Goal: Information Seeking & Learning: Find contact information

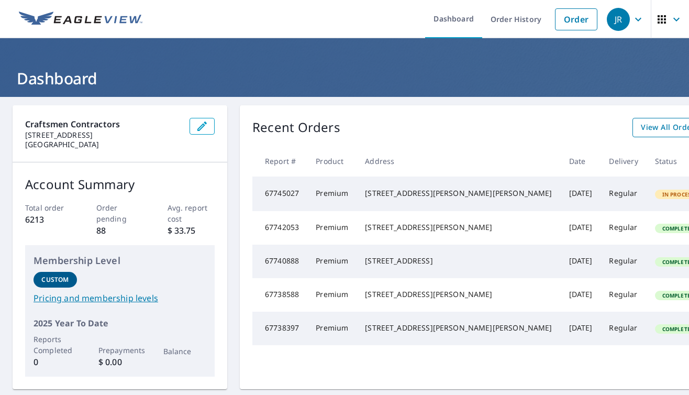
click at [641, 128] on span "View All Orders" at bounding box center [670, 127] width 58 height 13
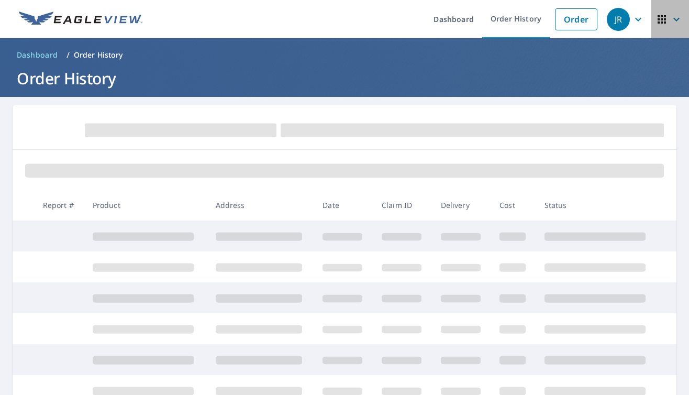
click at [682, 16] on icon "button" at bounding box center [676, 19] width 13 height 13
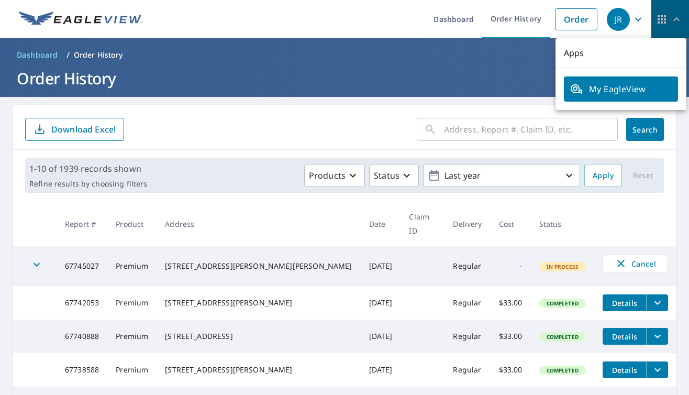
click at [680, 19] on icon "button" at bounding box center [676, 19] width 13 height 13
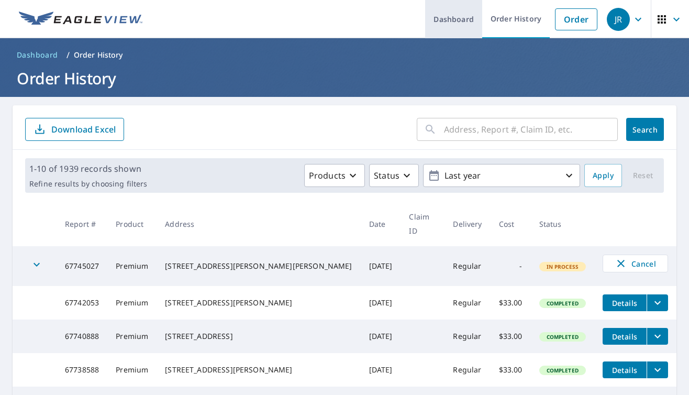
click at [448, 19] on link "Dashboard" at bounding box center [453, 19] width 57 height 38
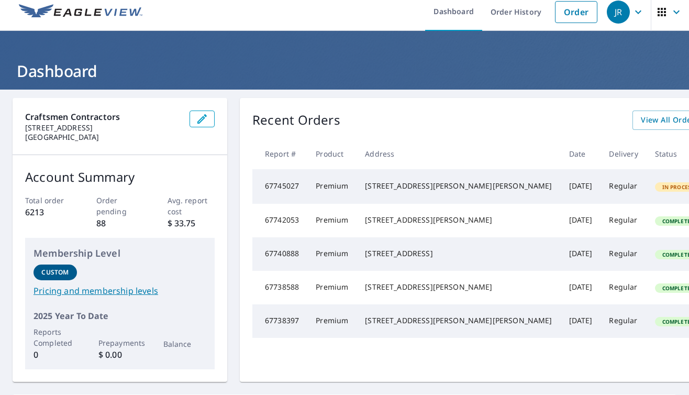
scroll to position [7, 0]
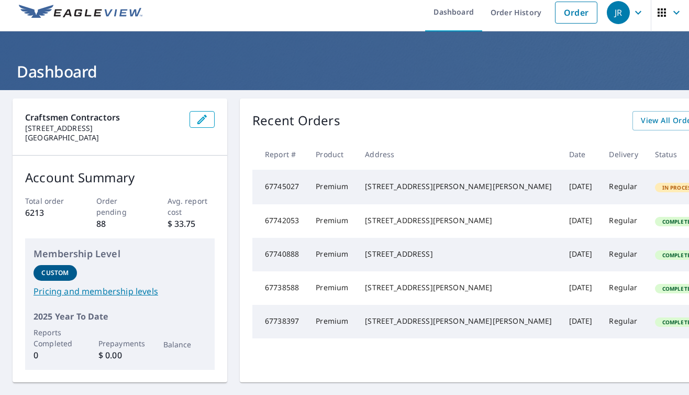
scroll to position [0, 0]
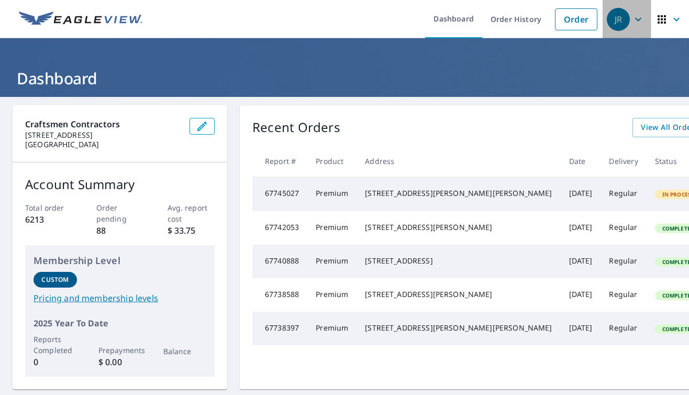
click at [640, 21] on icon "button" at bounding box center [638, 19] width 13 height 13
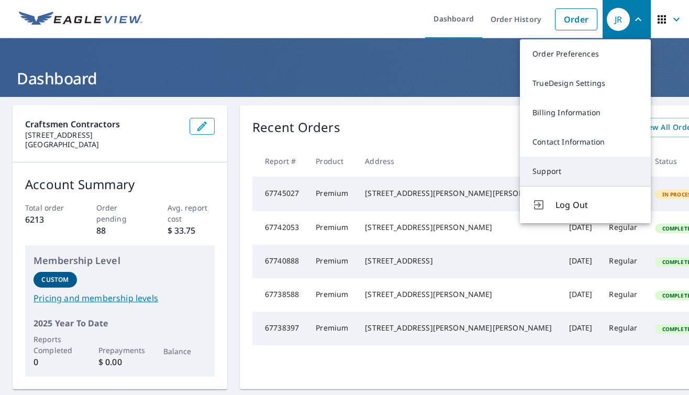
click at [559, 167] on link "Support" at bounding box center [585, 171] width 131 height 29
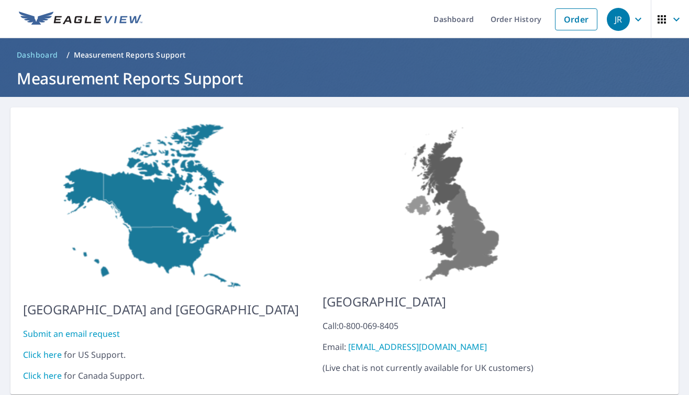
scroll to position [29, 0]
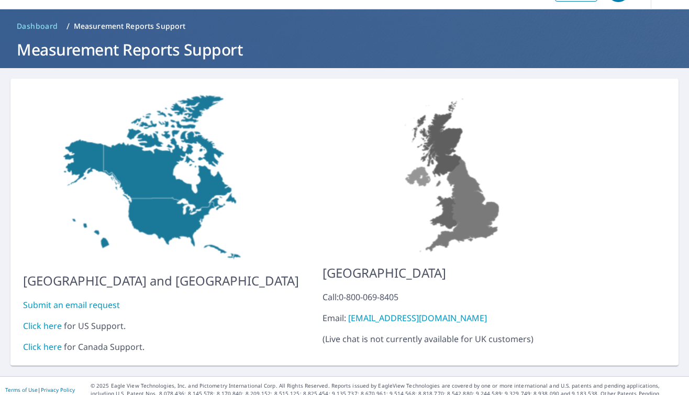
click at [40, 320] on link "Click here" at bounding box center [42, 326] width 39 height 12
